Goal: Navigation & Orientation: Find specific page/section

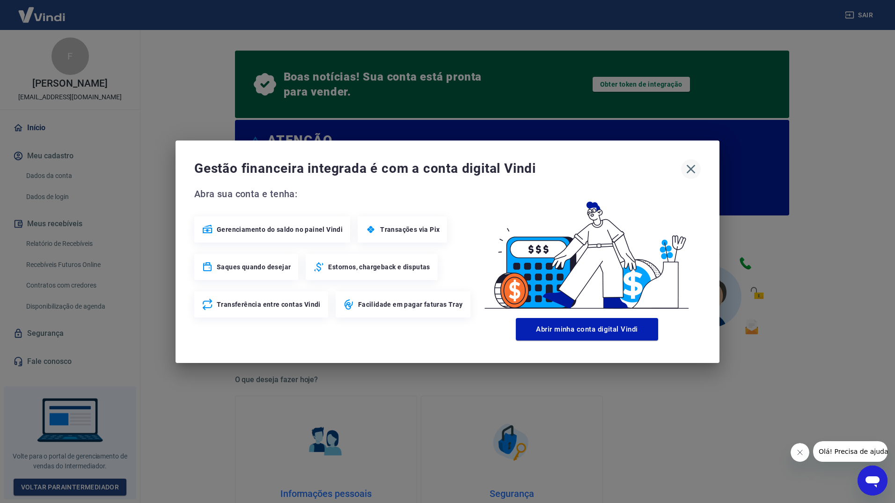
click at [689, 162] on icon "button" at bounding box center [690, 168] width 15 height 15
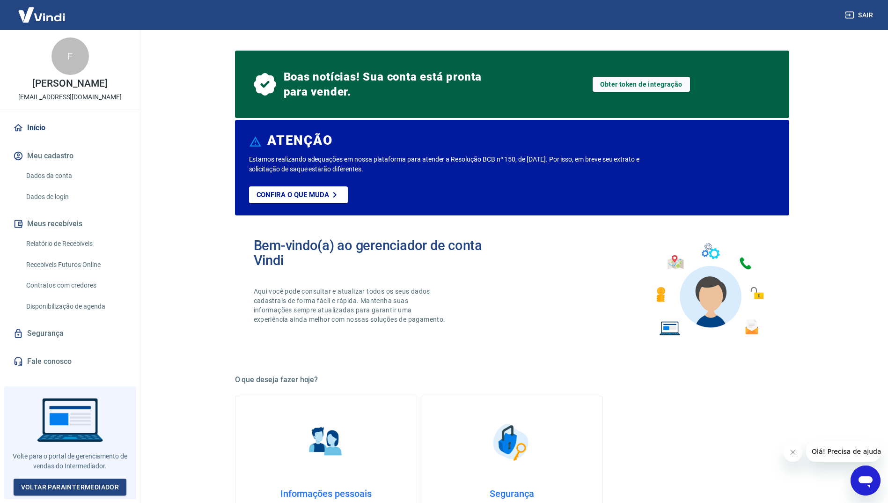
click at [406, 90] on span "Boas notícias! Sua conta está pronta para vender." at bounding box center [385, 84] width 202 height 30
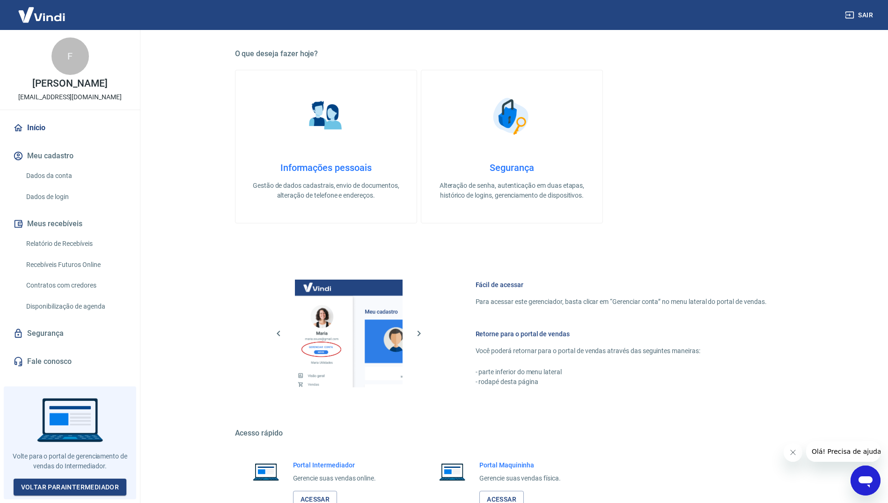
scroll to position [393, 0]
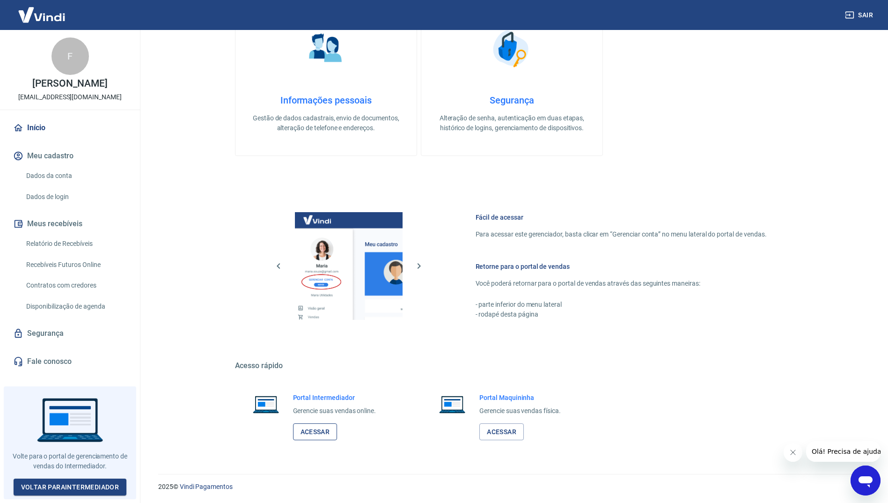
click at [326, 430] on link "Acessar" at bounding box center [315, 431] width 44 height 17
